Goal: Information Seeking & Learning: Find specific fact

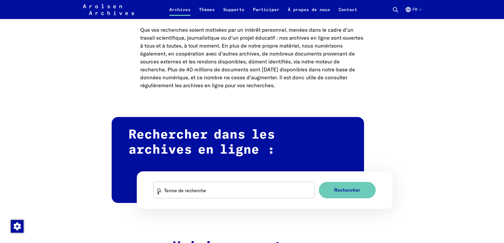
scroll to position [264, 0]
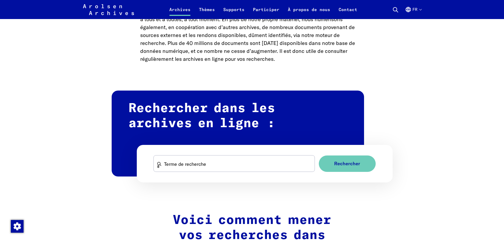
click at [412, 11] on button "fr" at bounding box center [413, 12] width 16 height 13
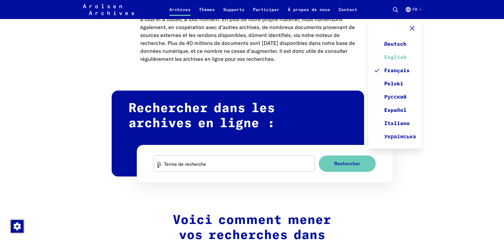
click at [397, 57] on link "English" at bounding box center [394, 57] width 42 height 13
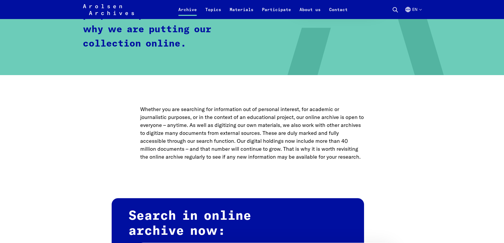
scroll to position [317, 0]
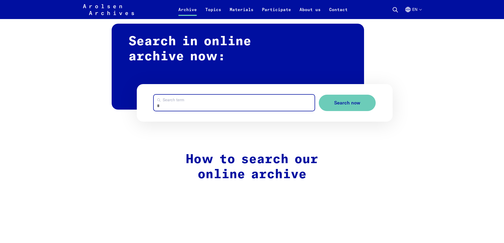
click at [183, 109] on input "Search term" at bounding box center [234, 103] width 161 height 16
type input "**********"
click at [319, 95] on button "Search now" at bounding box center [347, 103] width 57 height 17
